Goal: Task Accomplishment & Management: Manage account settings

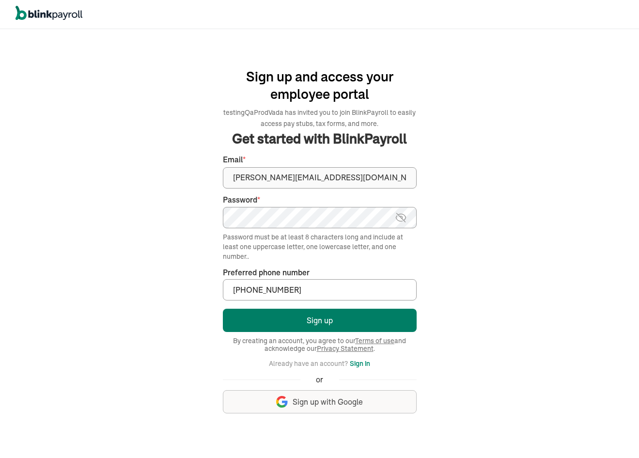
type input "(423) 243-4324"
click at [337, 327] on button "Sign up" at bounding box center [320, 320] width 194 height 23
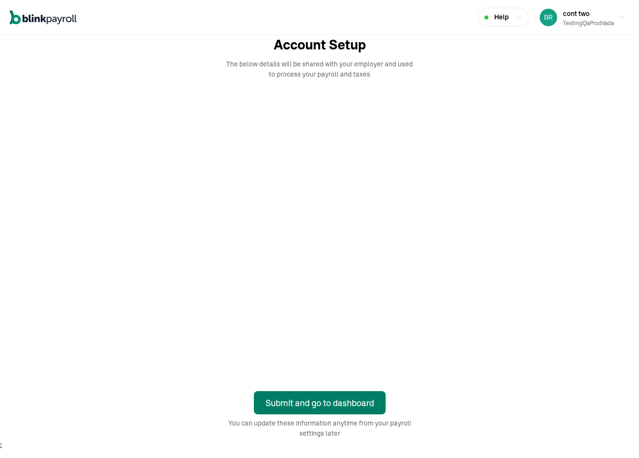
click at [327, 406] on div "Submit and go to dashboard" at bounding box center [320, 403] width 109 height 13
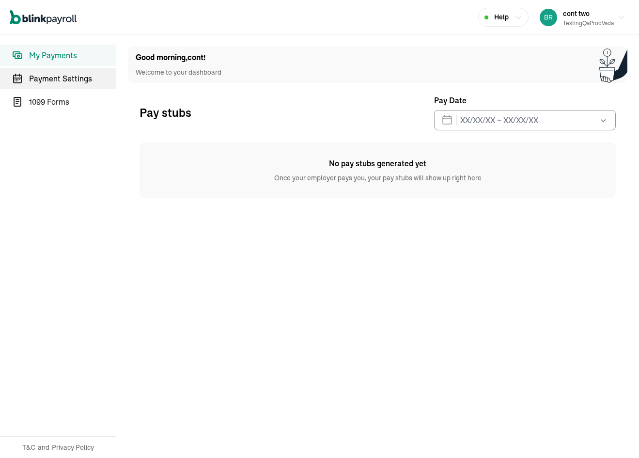
click at [70, 79] on span "Payment Settings" at bounding box center [72, 79] width 87 height 12
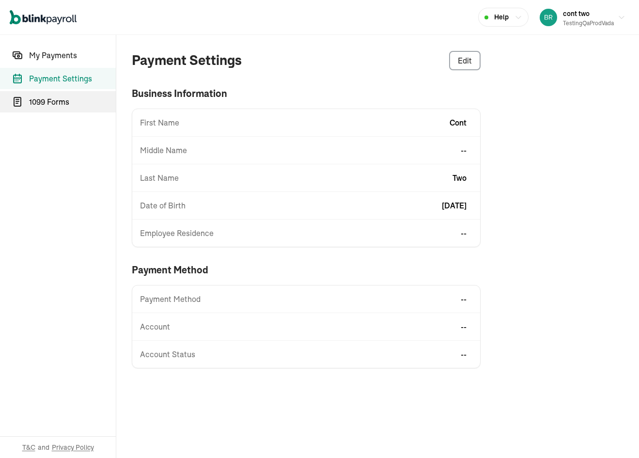
click at [64, 108] on link "1099 Forms" at bounding box center [58, 101] width 116 height 21
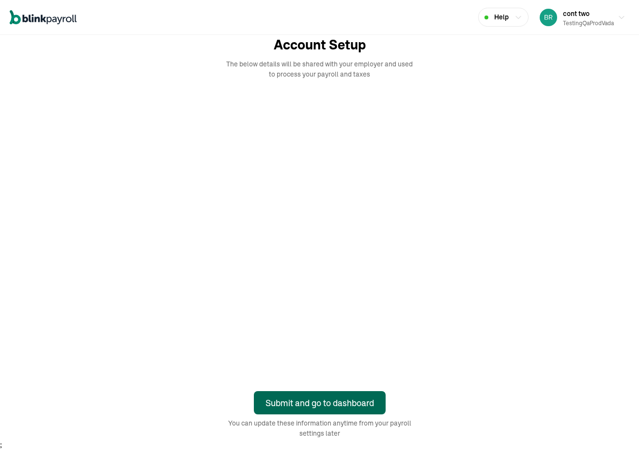
click at [327, 406] on div "Submit and go to dashboard" at bounding box center [320, 403] width 109 height 13
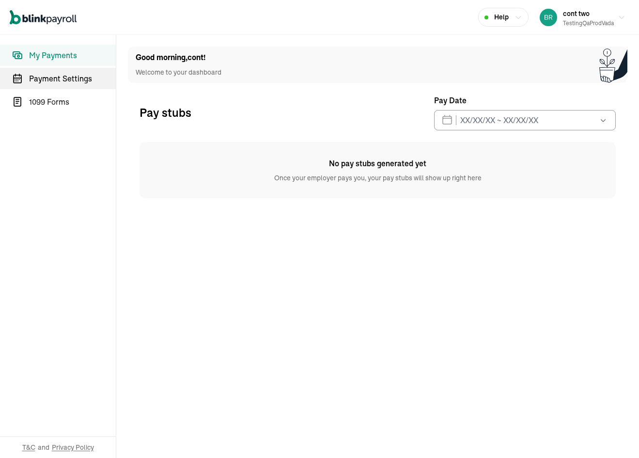
click at [70, 79] on span "Payment Settings" at bounding box center [72, 79] width 87 height 12
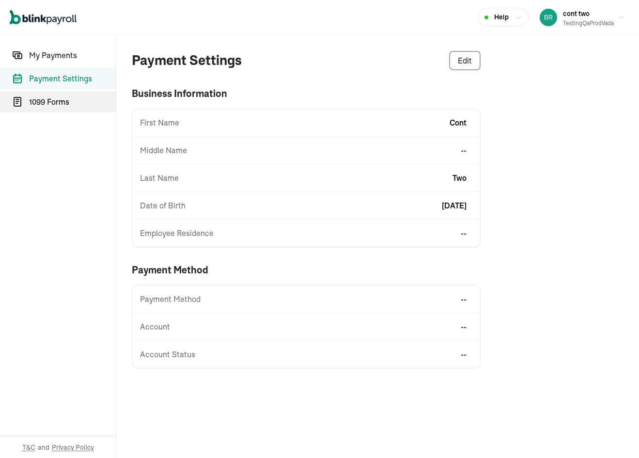
click at [64, 108] on link "1099 Forms" at bounding box center [58, 101] width 116 height 21
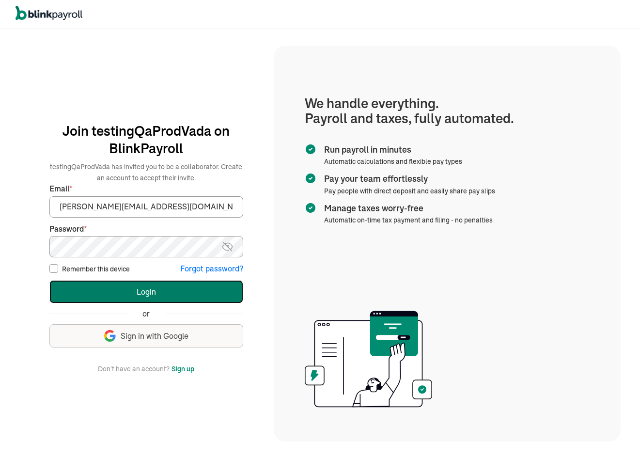
click at [173, 296] on button "Login" at bounding box center [146, 291] width 194 height 23
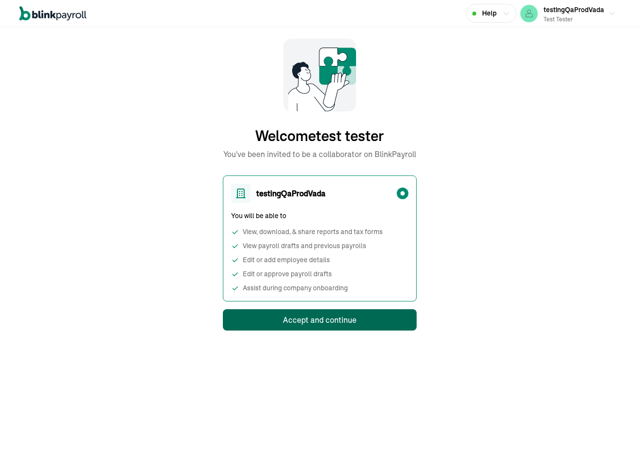
click at [318, 319] on div "Accept and continue" at bounding box center [320, 320] width 74 height 12
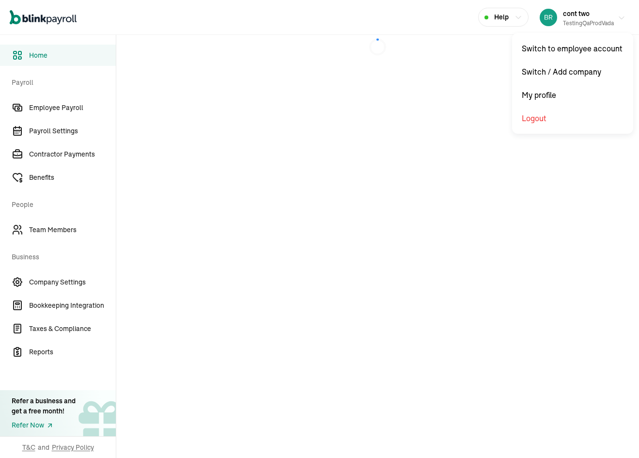
click at [594, 16] on div "cont two testingQaProdVada" at bounding box center [588, 17] width 51 height 20
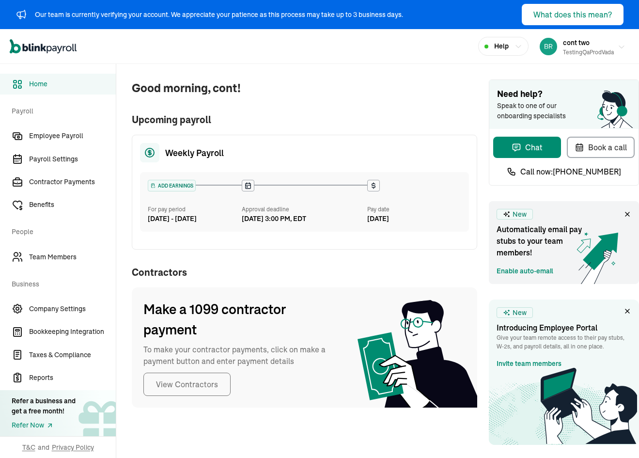
click at [594, 49] on div "testingQaProdVada" at bounding box center [588, 52] width 51 height 9
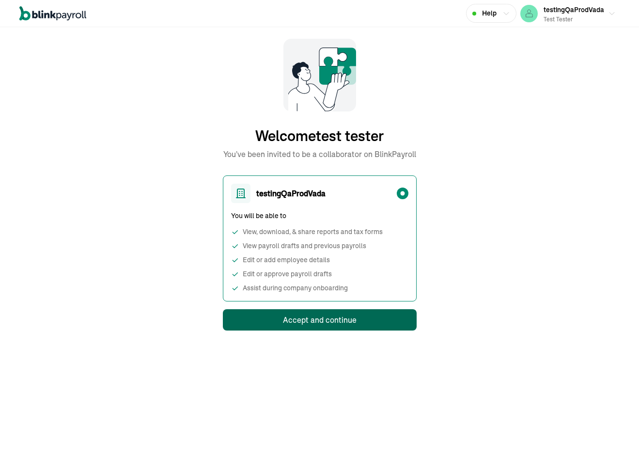
click at [318, 319] on div "Accept and continue" at bounding box center [320, 320] width 74 height 12
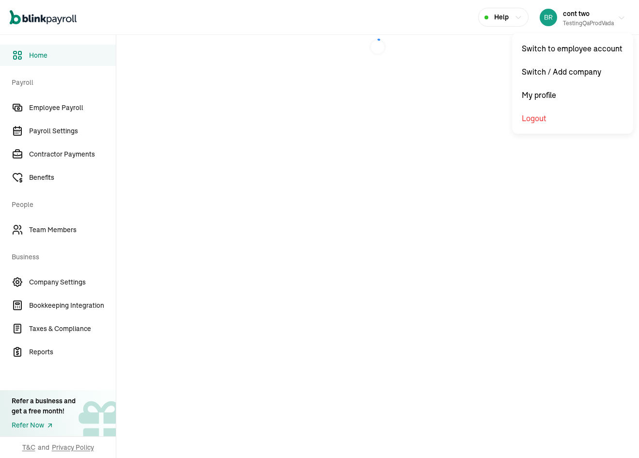
click at [594, 16] on div "cont two testingQaProdVada" at bounding box center [588, 17] width 51 height 20
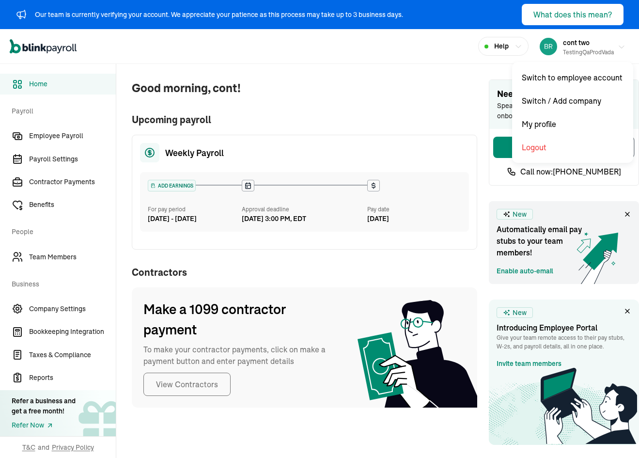
click at [594, 49] on div "testingQaProdVada" at bounding box center [588, 52] width 51 height 9
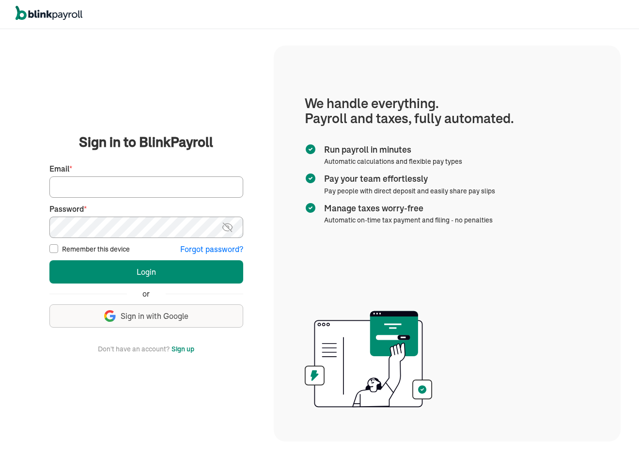
click at [145, 185] on input "Email *" at bounding box center [146, 186] width 194 height 21
paste input "branko+testempprod1@blinkpayroll.com"
type input "branko+testempprod1@blinkpayroll.com"
click at [49, 260] on button "Login" at bounding box center [146, 271] width 194 height 23
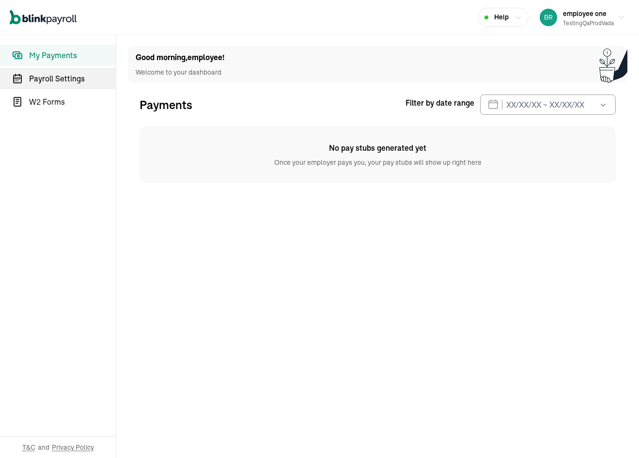
click at [57, 77] on span "Payroll Settings" at bounding box center [72, 79] width 87 height 12
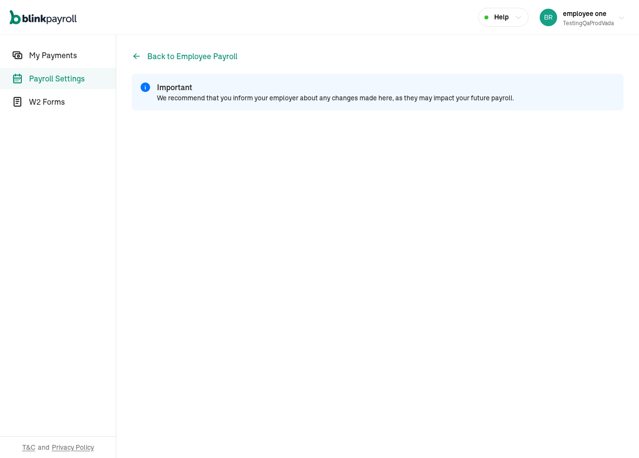
click at [584, 12] on span "employee one" at bounding box center [585, 13] width 44 height 9
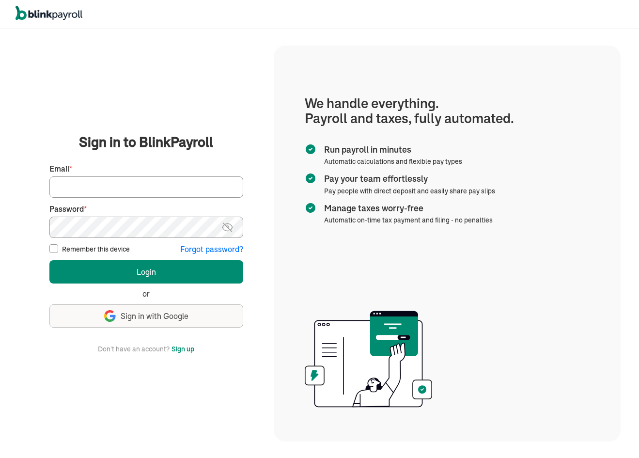
click at [136, 192] on input "Email *" at bounding box center [146, 186] width 194 height 21
paste input "branko+testempprod3@blinkpayroll.com"
type input "branko+testempprod3@blinkpayroll.com"
click at [49, 260] on button "Login" at bounding box center [146, 271] width 194 height 23
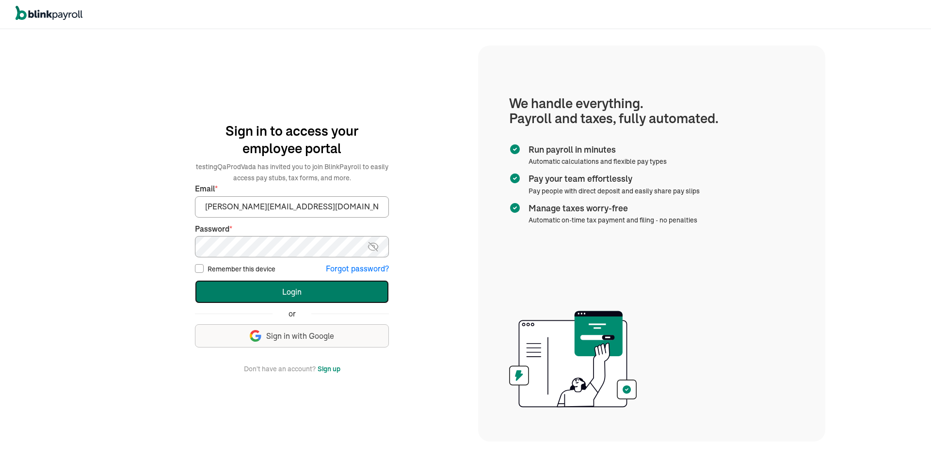
click at [271, 287] on button "Login" at bounding box center [292, 291] width 194 height 23
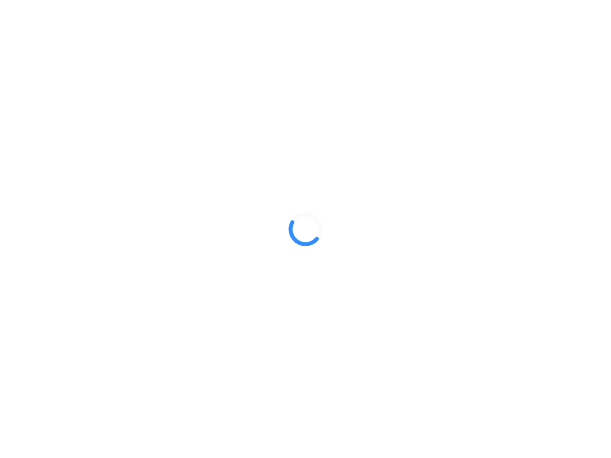
drag, startPoint x: 580, startPoint y: 250, endPoint x: 542, endPoint y: 250, distance: 37.8
click at [548, 250] on div at bounding box center [305, 229] width 611 height 458
click at [537, 250] on div at bounding box center [305, 229] width 611 height 458
drag, startPoint x: 580, startPoint y: 250, endPoint x: 542, endPoint y: 250, distance: 37.8
click at [548, 250] on div at bounding box center [305, 229] width 611 height 458
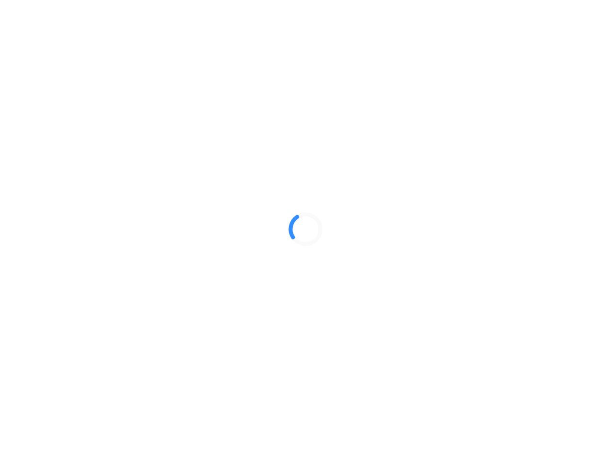
click at [537, 250] on div at bounding box center [305, 229] width 611 height 458
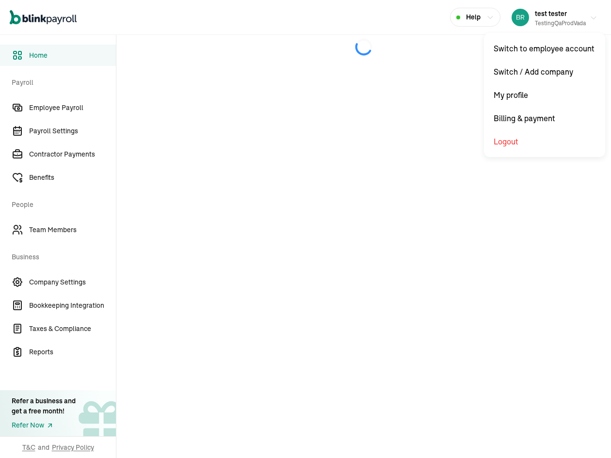
click at [552, 20] on div "testingQaProdVada" at bounding box center [560, 23] width 51 height 9
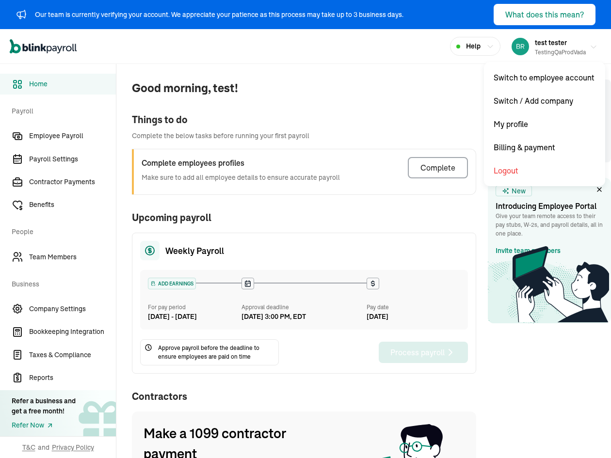
click at [557, 52] on div "testingQaProdVada" at bounding box center [560, 52] width 51 height 9
click at [552, 47] on div "test tester testingQaProdVada" at bounding box center [560, 46] width 51 height 20
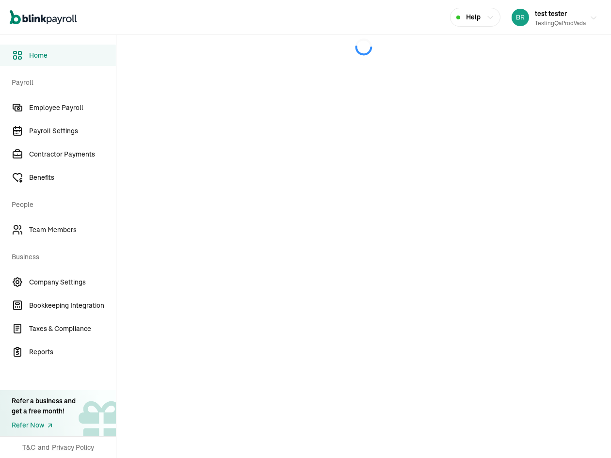
click at [552, 20] on div "testingQaProdVada" at bounding box center [560, 23] width 51 height 9
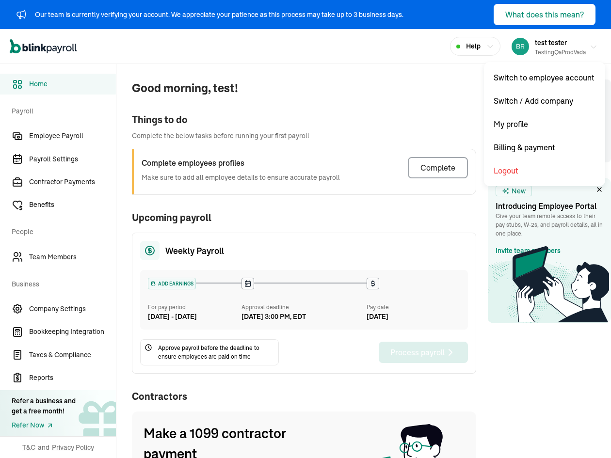
click at [557, 52] on div "testingQaProdVada" at bounding box center [560, 52] width 51 height 9
click at [552, 47] on div "test tester testingQaProdVada" at bounding box center [560, 46] width 51 height 20
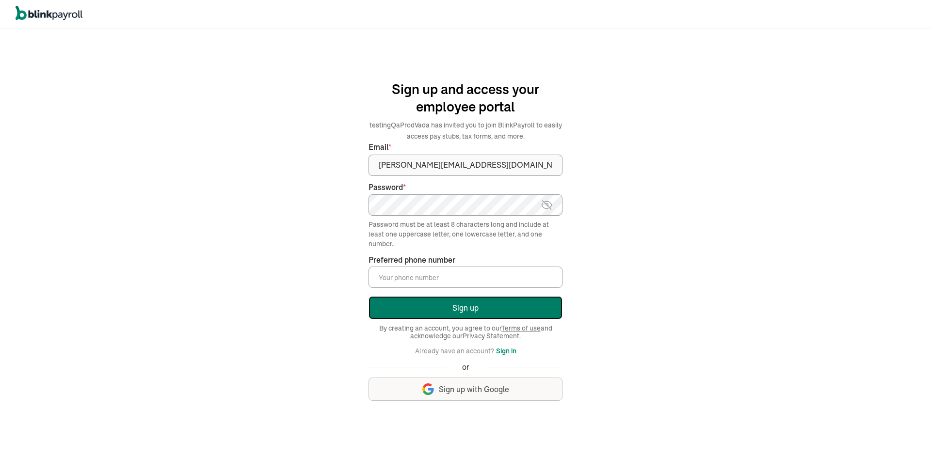
click at [483, 303] on button "Sign up" at bounding box center [465, 307] width 194 height 23
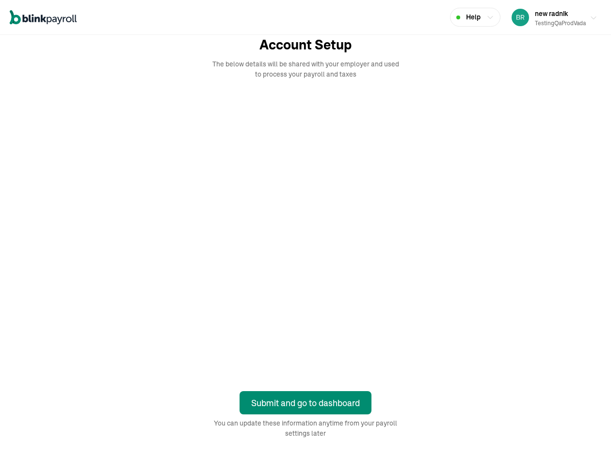
click at [568, 27] on div "testingQaProdVada" at bounding box center [560, 23] width 51 height 9
click at [342, 406] on div "Submit and go to dashboard" at bounding box center [305, 403] width 109 height 13
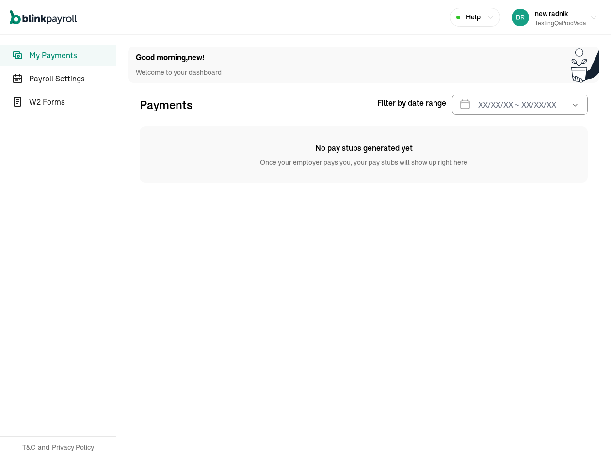
click at [574, 13] on div "new radnik testingQaProdVada" at bounding box center [560, 17] width 51 height 20
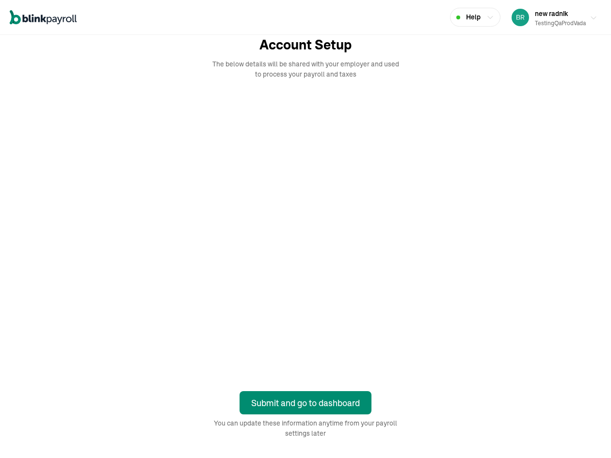
click at [568, 27] on div "testingQaProdVada" at bounding box center [560, 23] width 51 height 9
click at [342, 406] on div "Submit and go to dashboard" at bounding box center [305, 403] width 109 height 13
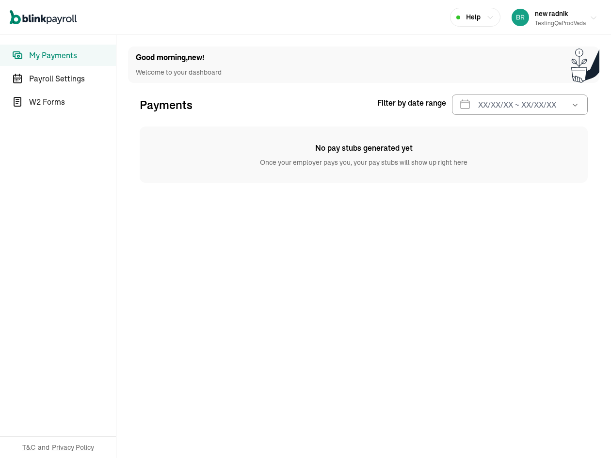
click at [574, 13] on div "new radnik testingQaProdVada" at bounding box center [560, 17] width 51 height 20
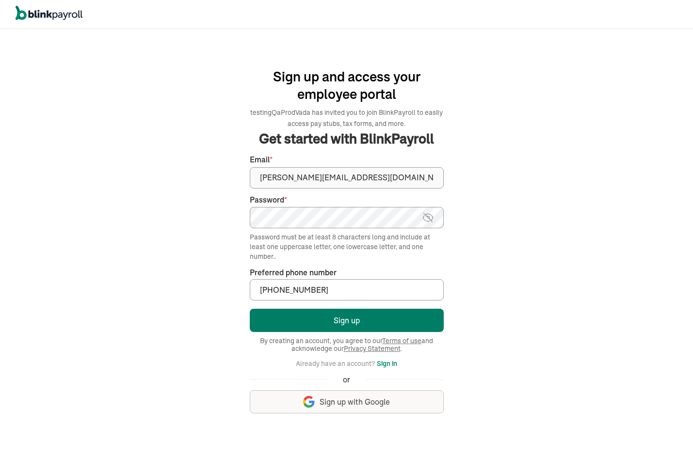
type input "(342) 234-3424"
click at [362, 317] on button "Sign up" at bounding box center [347, 320] width 194 height 23
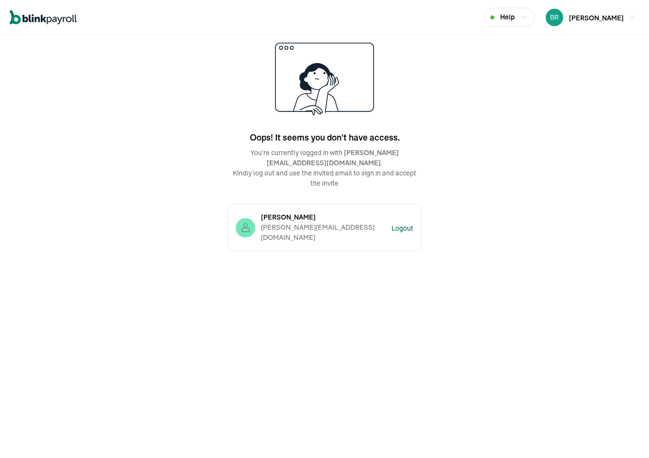
click at [411, 225] on div "Logout" at bounding box center [402, 228] width 22 height 10
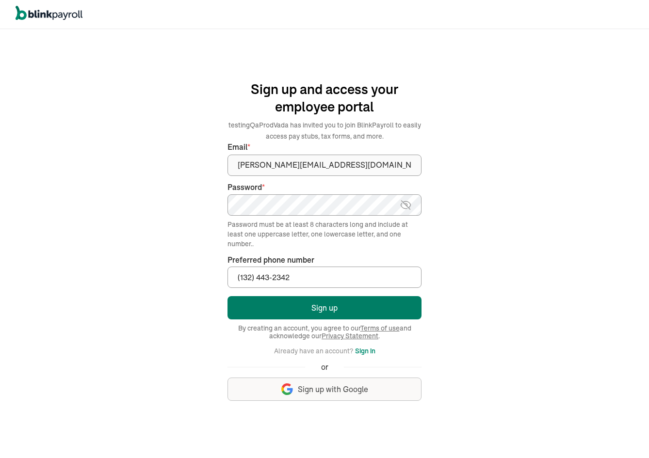
type input "(132) 443-2342"
click at [364, 297] on button "Sign up" at bounding box center [324, 307] width 194 height 23
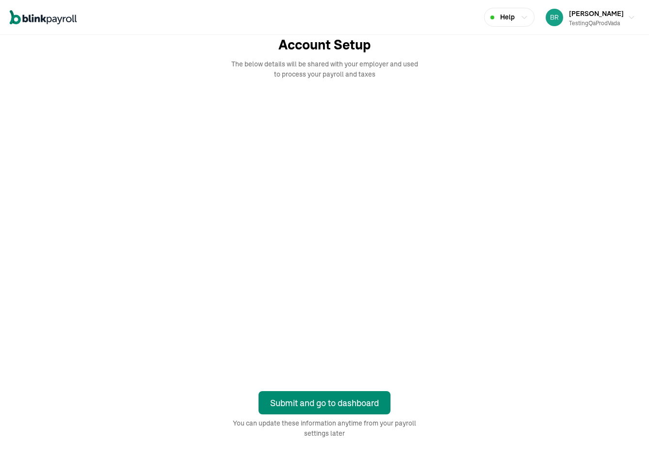
click at [639, 16] on div "Open main menu Help branko employee testingQaProdVada" at bounding box center [324, 17] width 649 height 35
click at [616, 17] on span "branko employee" at bounding box center [596, 13] width 55 height 9
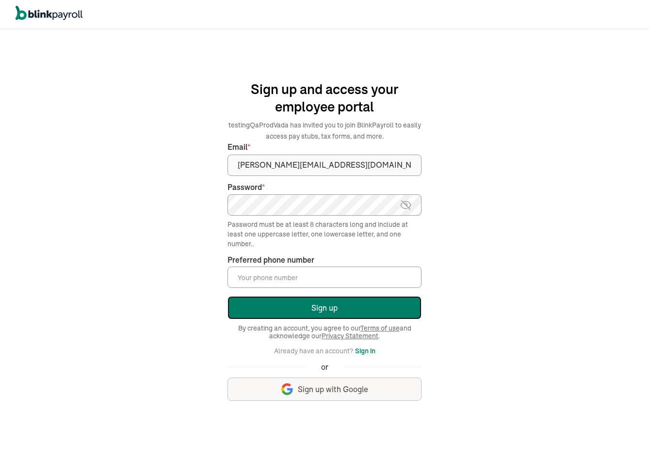
click at [336, 307] on button "Sign up" at bounding box center [324, 307] width 194 height 23
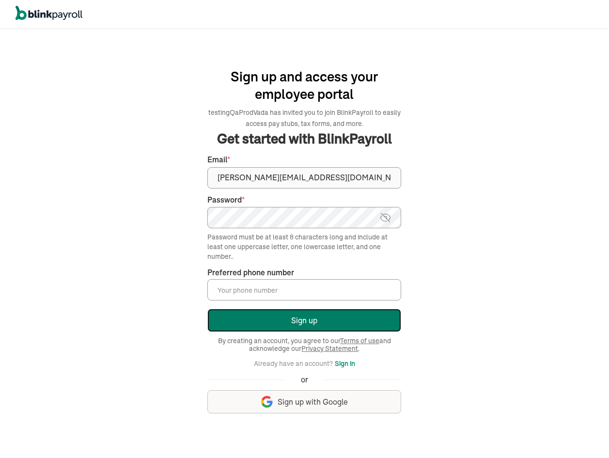
click at [320, 313] on button "Sign up" at bounding box center [304, 320] width 194 height 23
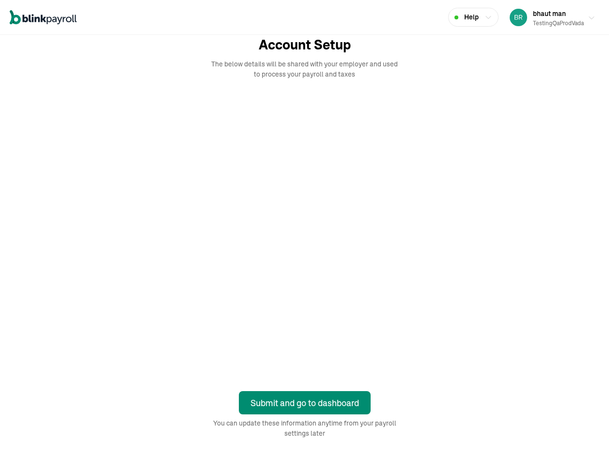
click at [575, 15] on div "bhaut man testingQaProdVada" at bounding box center [558, 17] width 51 height 20
